Goal: Information Seeking & Learning: Compare options

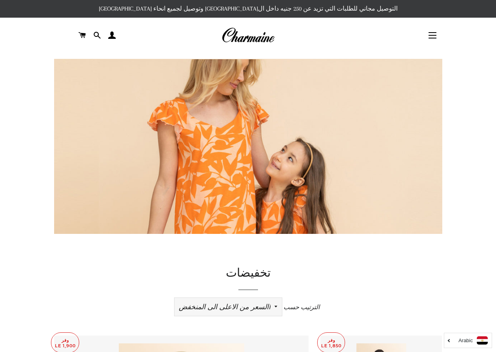
click at [271, 302] on select "ظهرت اكثر المبيعات أبجديا من الألف إلى الياء ابجديا من الياء الى الالف السعر ال…" at bounding box center [227, 307] width 107 height 18
select select "price-ascending"
click at [174, 298] on select "ظهرت اكثر المبيعات أبجديا من الألف إلى الياء ابجديا من الياء الى الالف السعر ال…" at bounding box center [227, 307] width 107 height 18
